Goal: Information Seeking & Learning: Learn about a topic

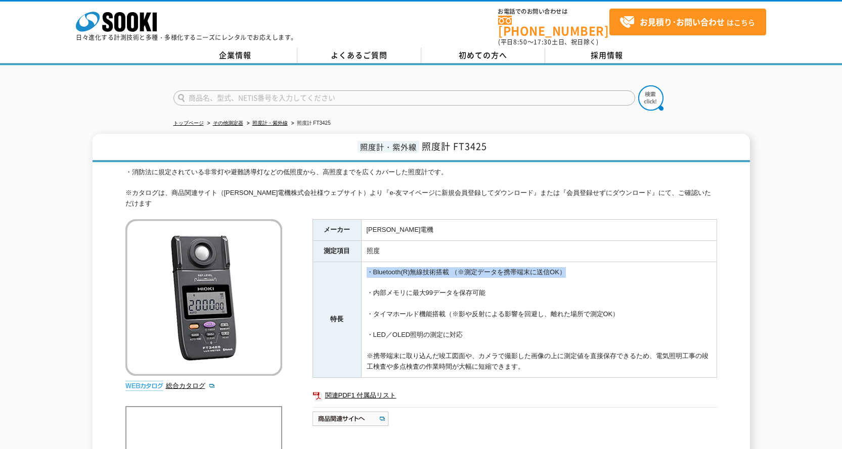
drag, startPoint x: 370, startPoint y: 254, endPoint x: 579, endPoint y: 258, distance: 209.3
click at [579, 262] on td "・Bluetooth(R)無線技術搭載 （※測定データを携帯端末に送信OK） ・内部メモリに最大99データを保存可能 ・タイマホールド機能搭載（※影や反射によ…" at bounding box center [538, 320] width 355 height 116
click at [191, 382] on link "総合カタログ" at bounding box center [191, 386] width 50 height 8
click at [158, 167] on div "・消防法に規定されている非常灯や避難誘導灯などの低照度から、高照度までを広くカバーした照度計です。 ※カタログは、商品関連サイト（[PERSON_NAME]電…" at bounding box center [421, 188] width 592 height 42
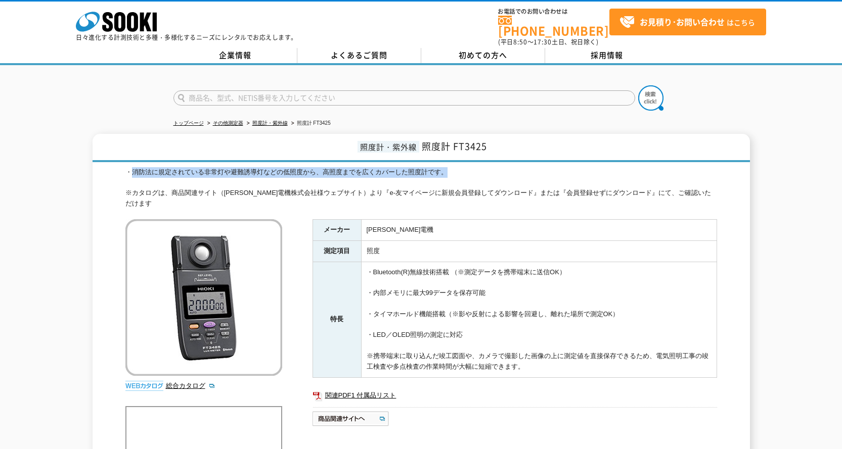
drag, startPoint x: 133, startPoint y: 165, endPoint x: 461, endPoint y: 163, distance: 327.1
click at [461, 167] on div "・消防法に規定されている非常灯や避難誘導灯などの低照度から、高照度までを広くカバーした照度計です。 ※カタログは、商品関連サイト（[PERSON_NAME]電…" at bounding box center [421, 188] width 592 height 42
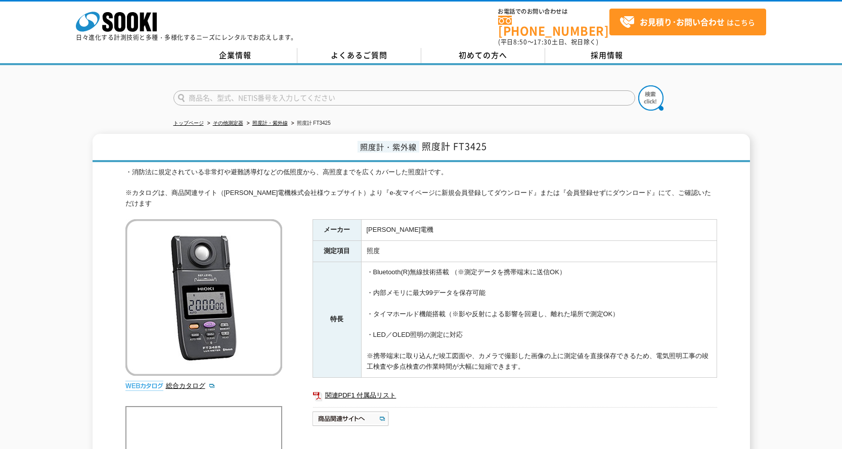
click at [443, 262] on td "・Bluetooth(R)無線技術搭載 （※測定データを携帯端末に送信OK） ・内部メモリに最大99データを保存可能 ・タイマホールド機能搭載（※影や反射によ…" at bounding box center [538, 320] width 355 height 116
